Goal: Task Accomplishment & Management: Use online tool/utility

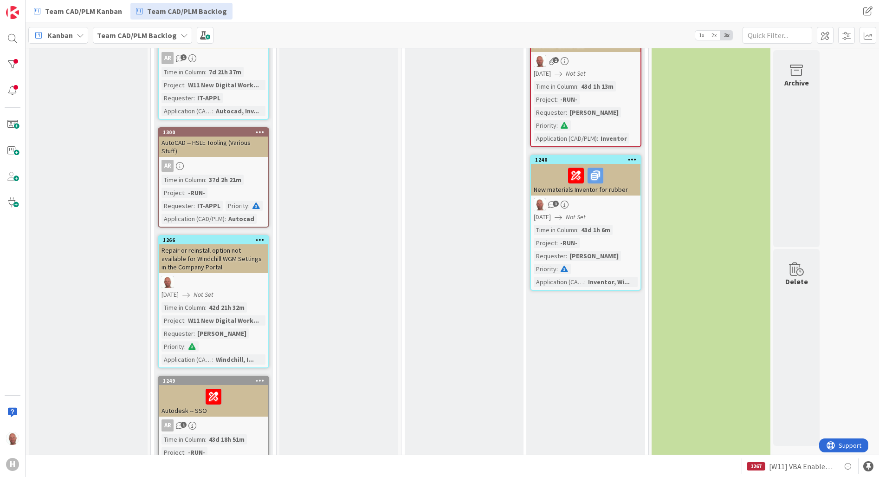
scroll to position [139, 0]
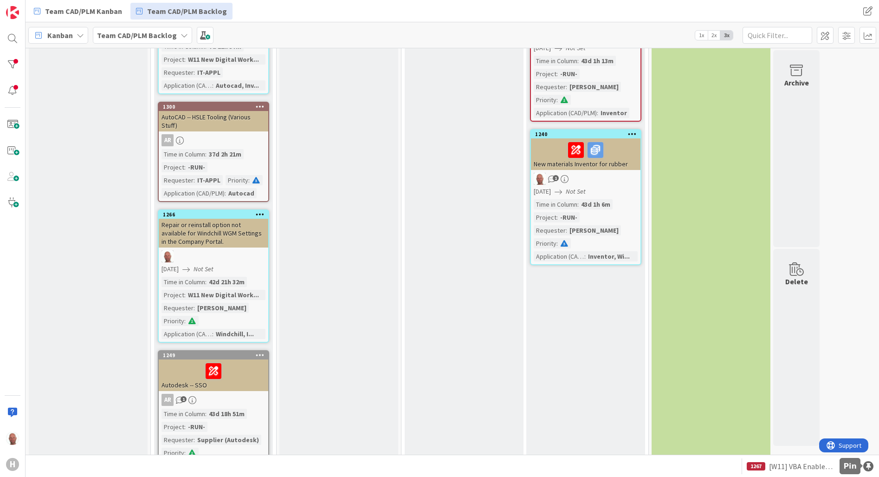
click at [869, 465] on div at bounding box center [868, 466] width 10 height 10
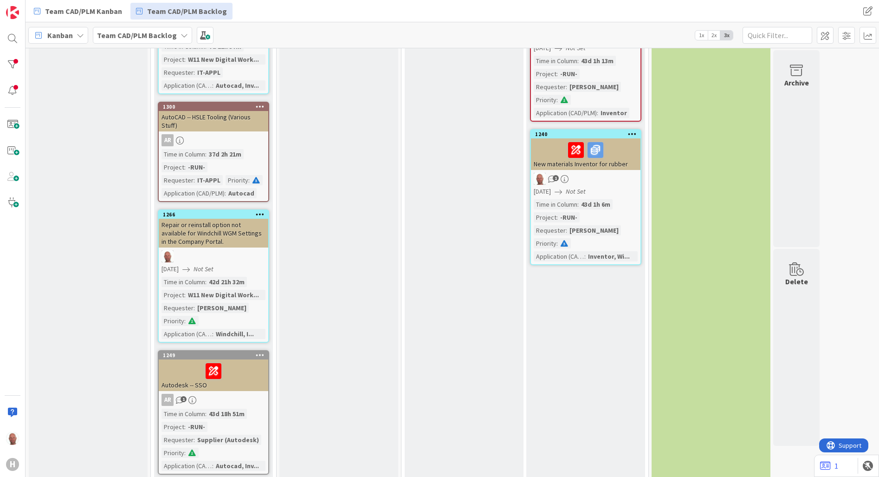
scroll to position [0, 0]
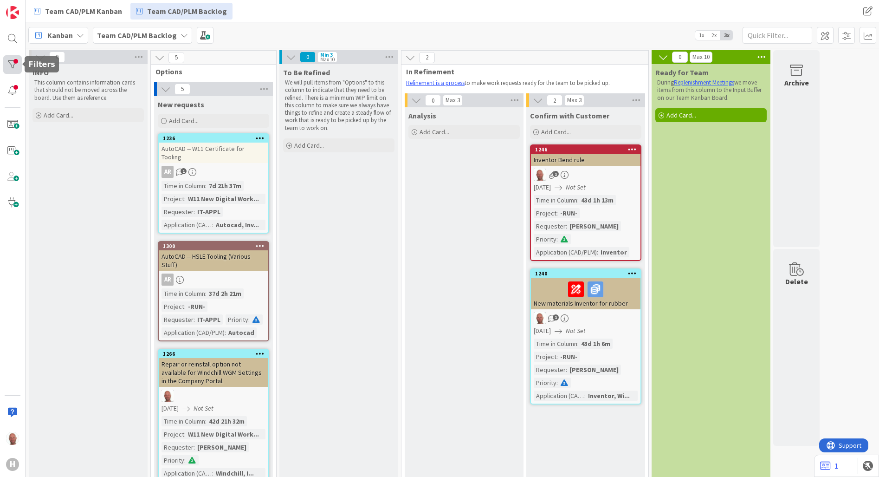
click at [13, 65] on div at bounding box center [12, 64] width 19 height 19
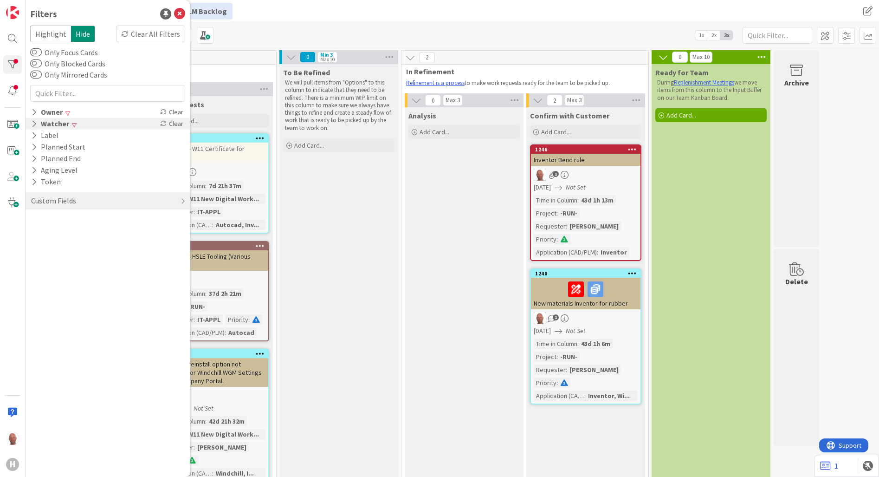
click at [34, 122] on icon at bounding box center [34, 124] width 6 height 8
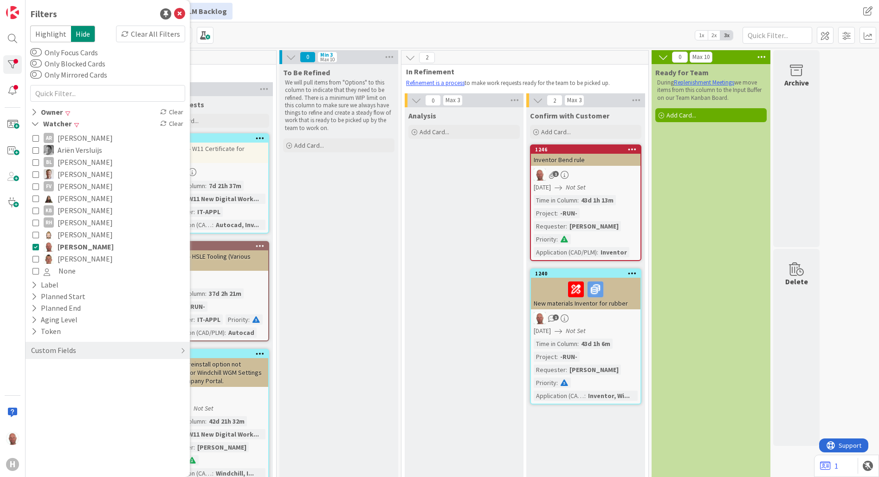
click at [36, 246] on icon at bounding box center [35, 246] width 6 height 6
click at [37, 123] on icon at bounding box center [35, 124] width 8 height 8
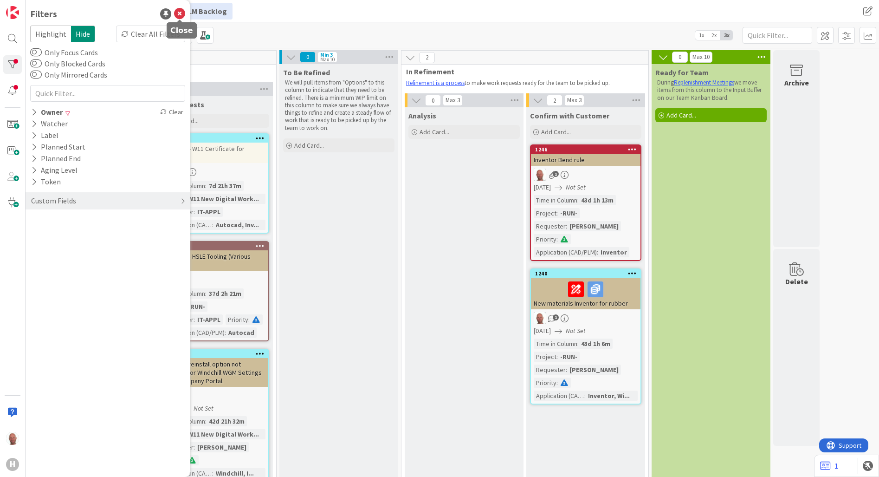
click at [181, 12] on icon at bounding box center [179, 13] width 11 height 11
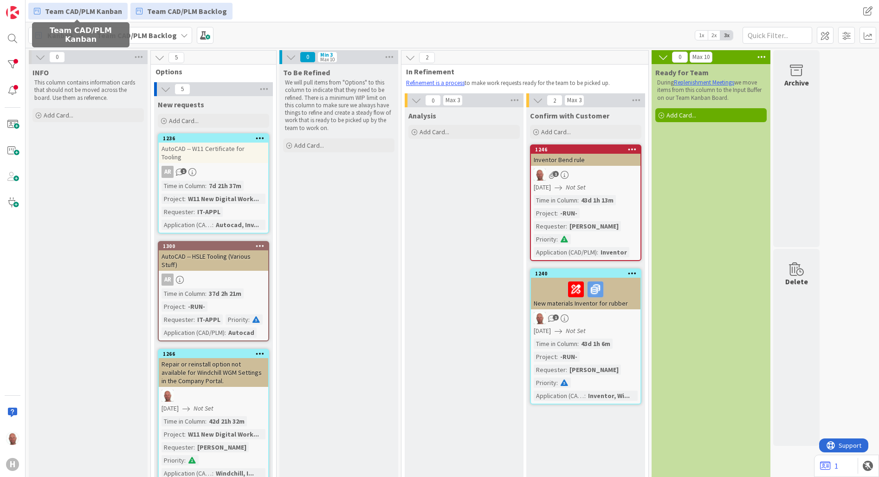
click at [92, 7] on span "Team CAD/PLM Kanban" at bounding box center [83, 11] width 77 height 11
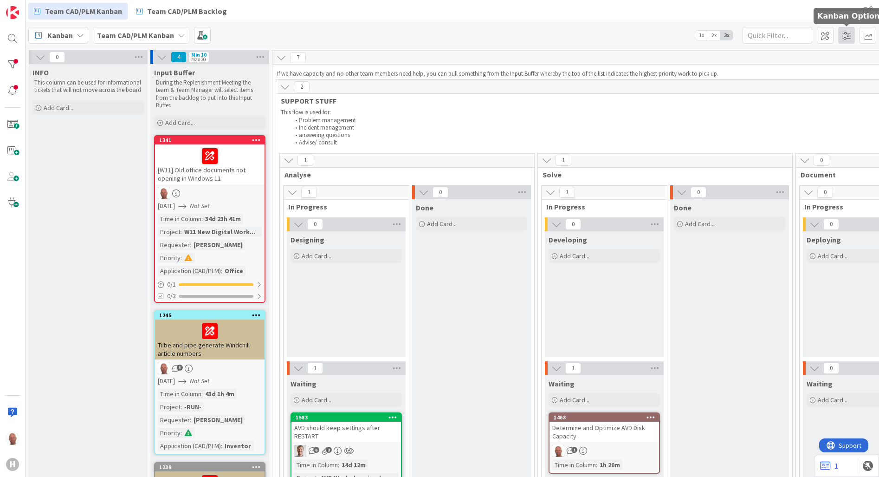
click at [849, 37] on span at bounding box center [846, 35] width 17 height 17
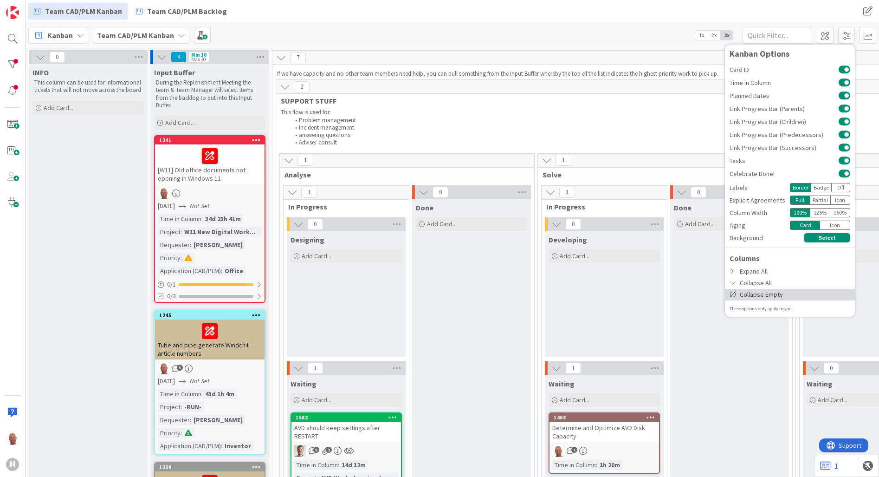
click at [768, 290] on div "Collapse Empty" at bounding box center [790, 295] width 130 height 12
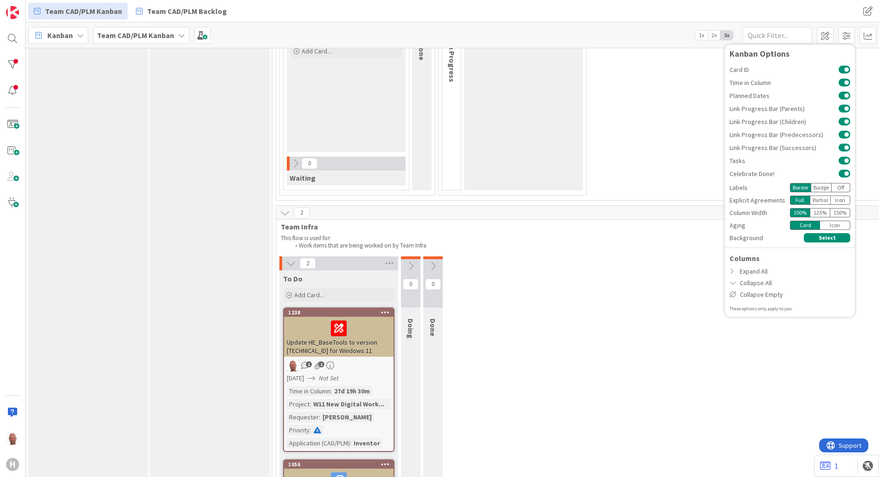
scroll to position [1578, 0]
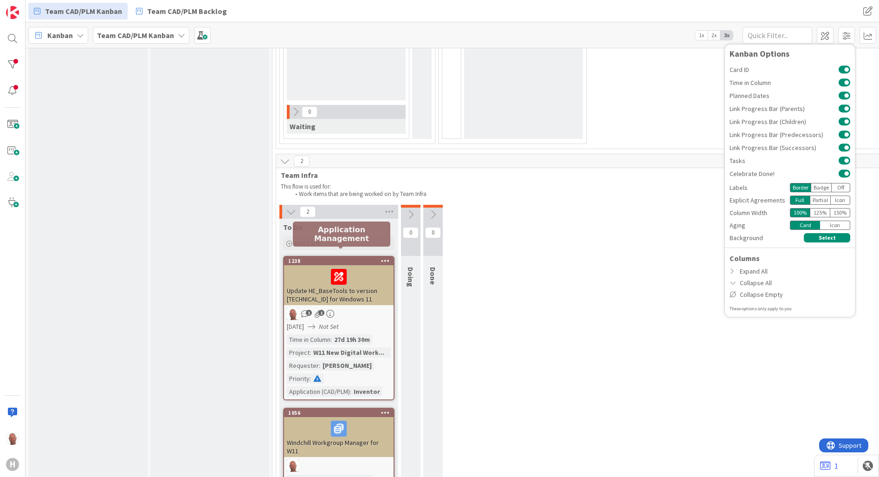
click at [348, 258] on div "1238" at bounding box center [340, 261] width 105 height 6
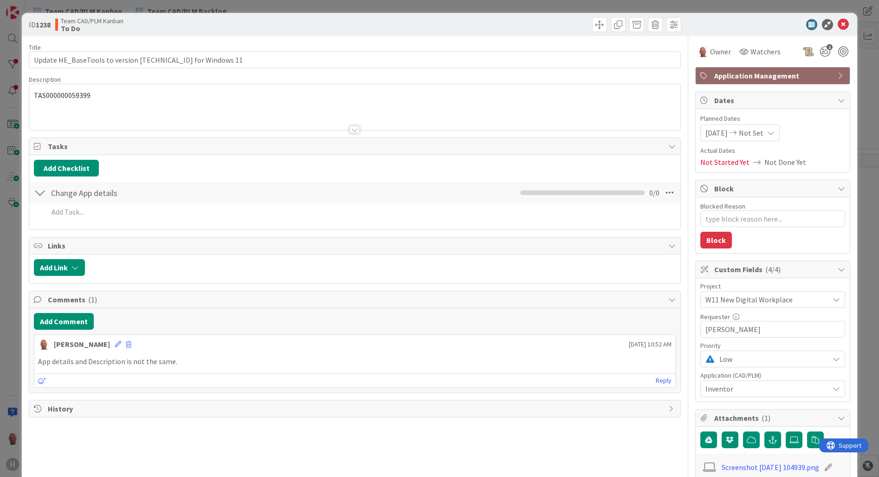
type textarea "x"
click at [62, 96] on div "[PERSON_NAME] just joined TAS000000059399" at bounding box center [354, 107] width 651 height 46
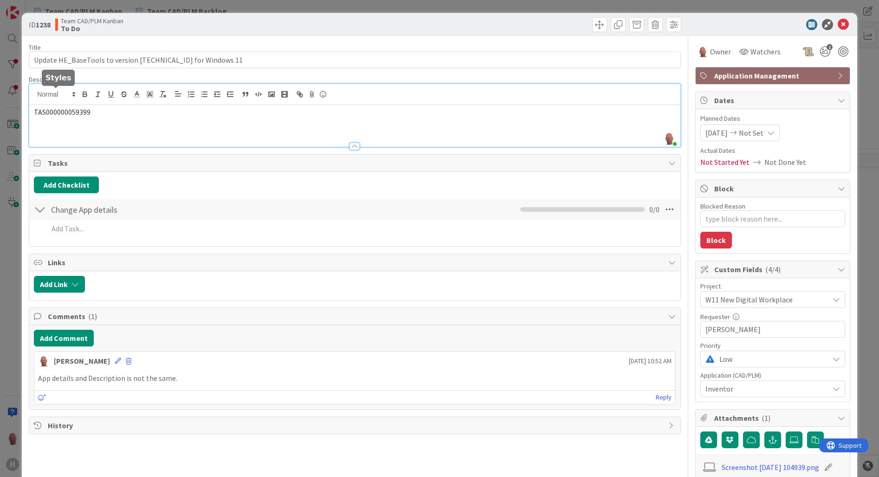
click at [62, 96] on span at bounding box center [55, 94] width 45 height 11
click at [103, 119] on div "TAS000000059399" at bounding box center [354, 126] width 651 height 42
click at [86, 116] on span "TAS000000059399" at bounding box center [62, 111] width 57 height 9
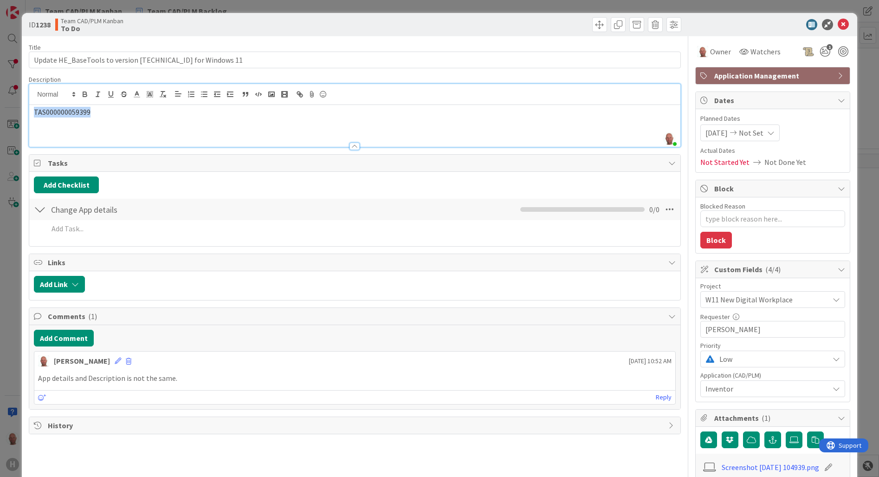
copy span "TAS000000059399"
